Goal: Navigation & Orientation: Find specific page/section

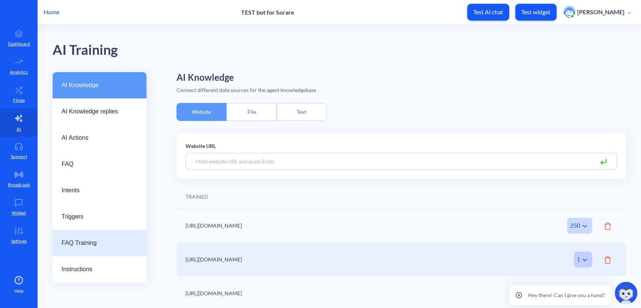
click at [87, 249] on div "FAQ Training" at bounding box center [100, 243] width 94 height 26
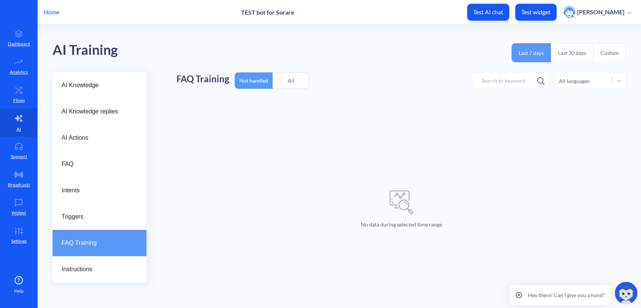
click at [286, 83] on div "All" at bounding box center [290, 81] width 36 height 18
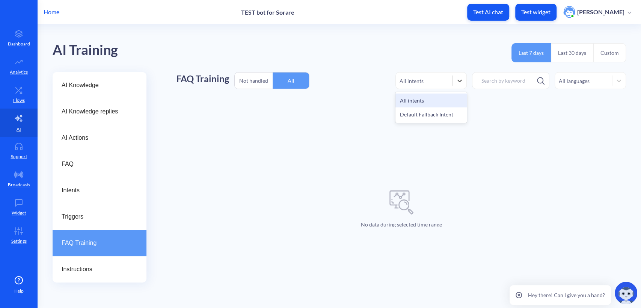
click at [415, 77] on div "All intents" at bounding box center [411, 81] width 24 height 8
click at [307, 167] on div "No data during selected time range" at bounding box center [400, 209] width 449 height 210
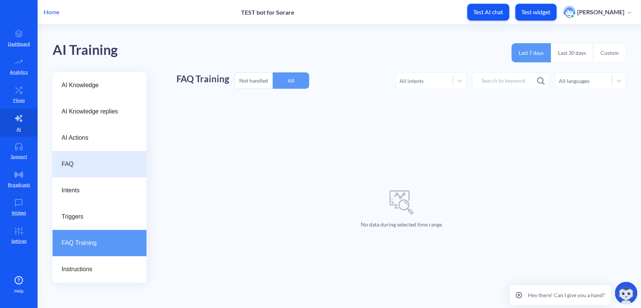
click at [90, 160] on span "FAQ" at bounding box center [97, 164] width 70 height 9
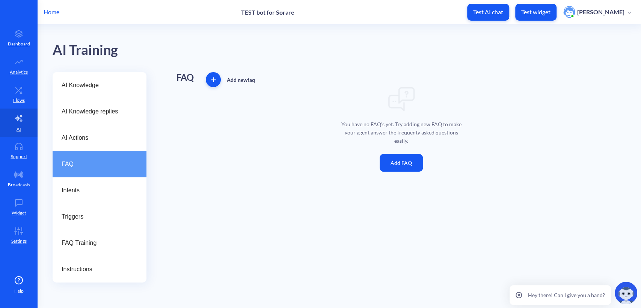
click at [407, 166] on button "Add FAQ" at bounding box center [400, 163] width 43 height 18
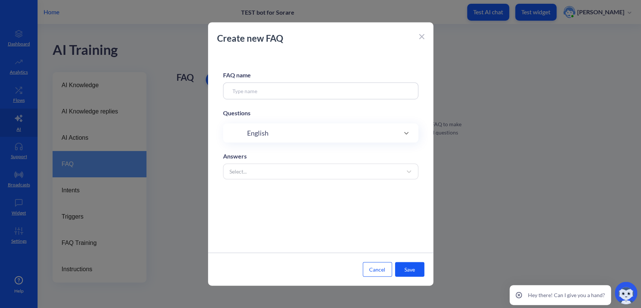
click at [417, 37] on div "Create new FAQ" at bounding box center [320, 42] width 225 height 21
click at [420, 35] on icon at bounding box center [421, 36] width 5 height 5
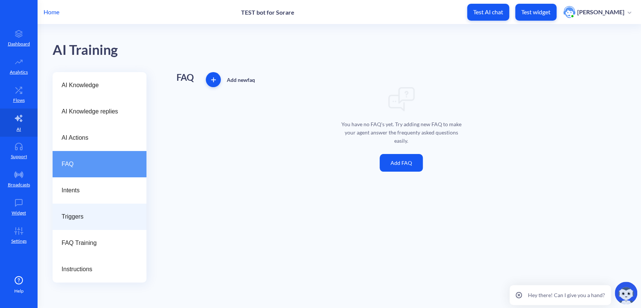
click at [90, 224] on div "Triggers" at bounding box center [100, 216] width 94 height 26
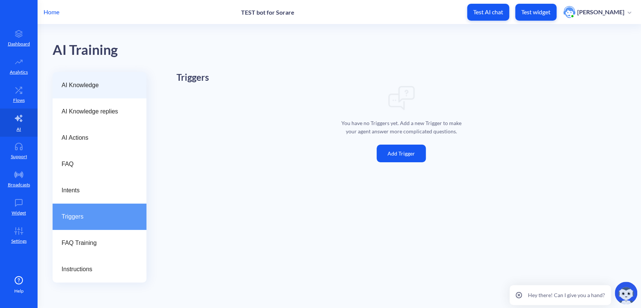
click at [102, 90] on div "AI Knowledge" at bounding box center [100, 85] width 94 height 26
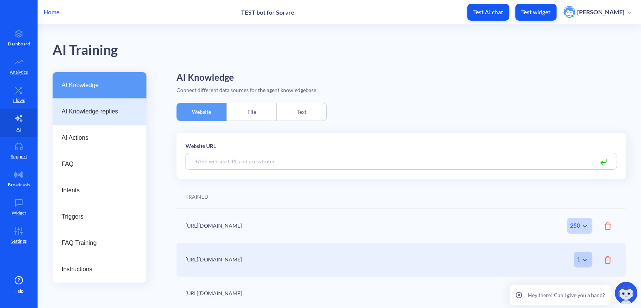
click at [102, 109] on span "AI Knowledge replies" at bounding box center [97, 111] width 70 height 9
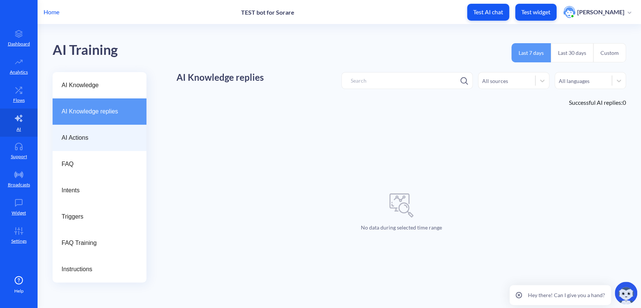
click at [88, 134] on span "AI Actions" at bounding box center [97, 137] width 70 height 9
